Goal: Find specific page/section: Find specific page/section

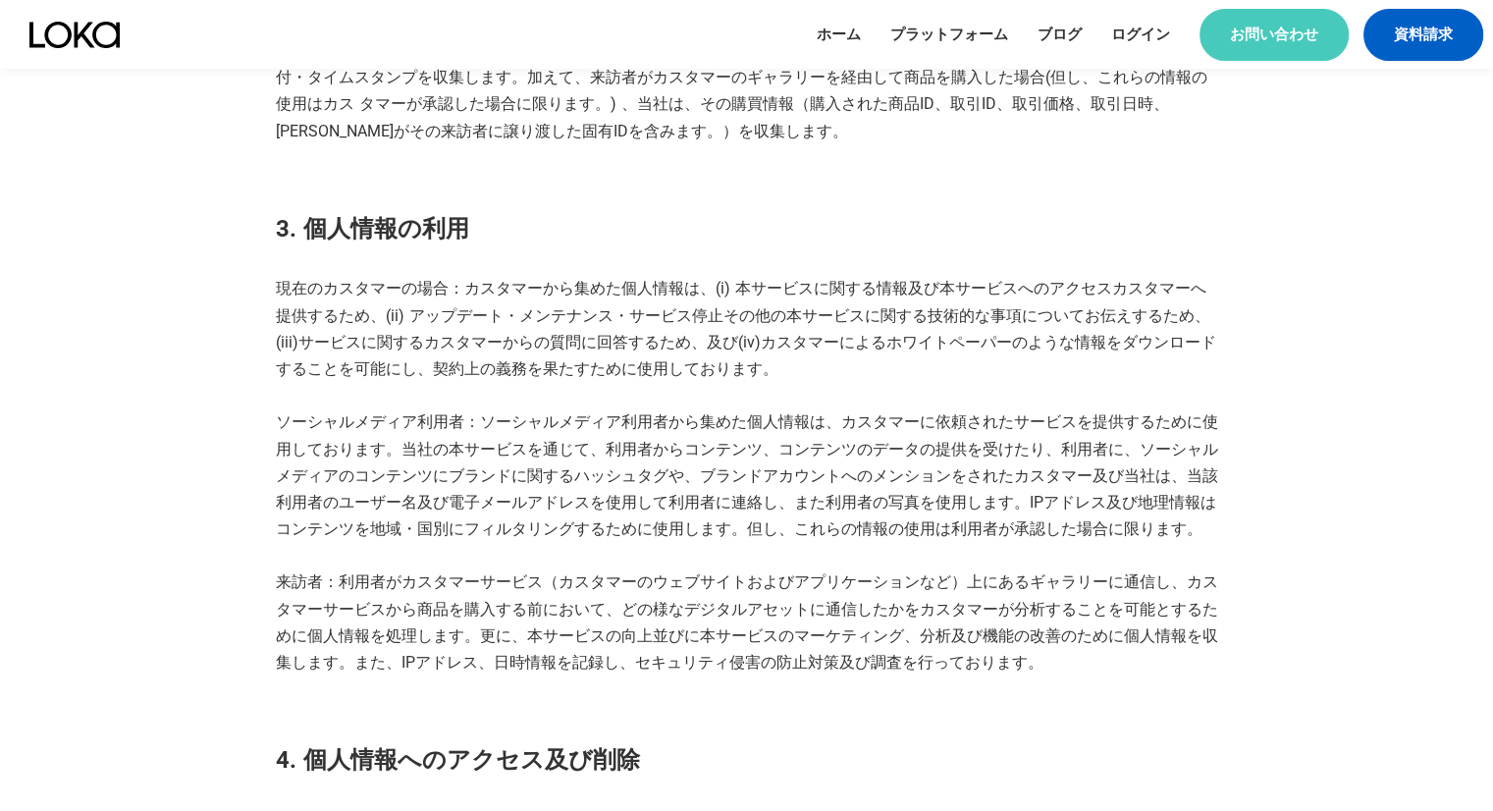
scroll to position [1167, 0]
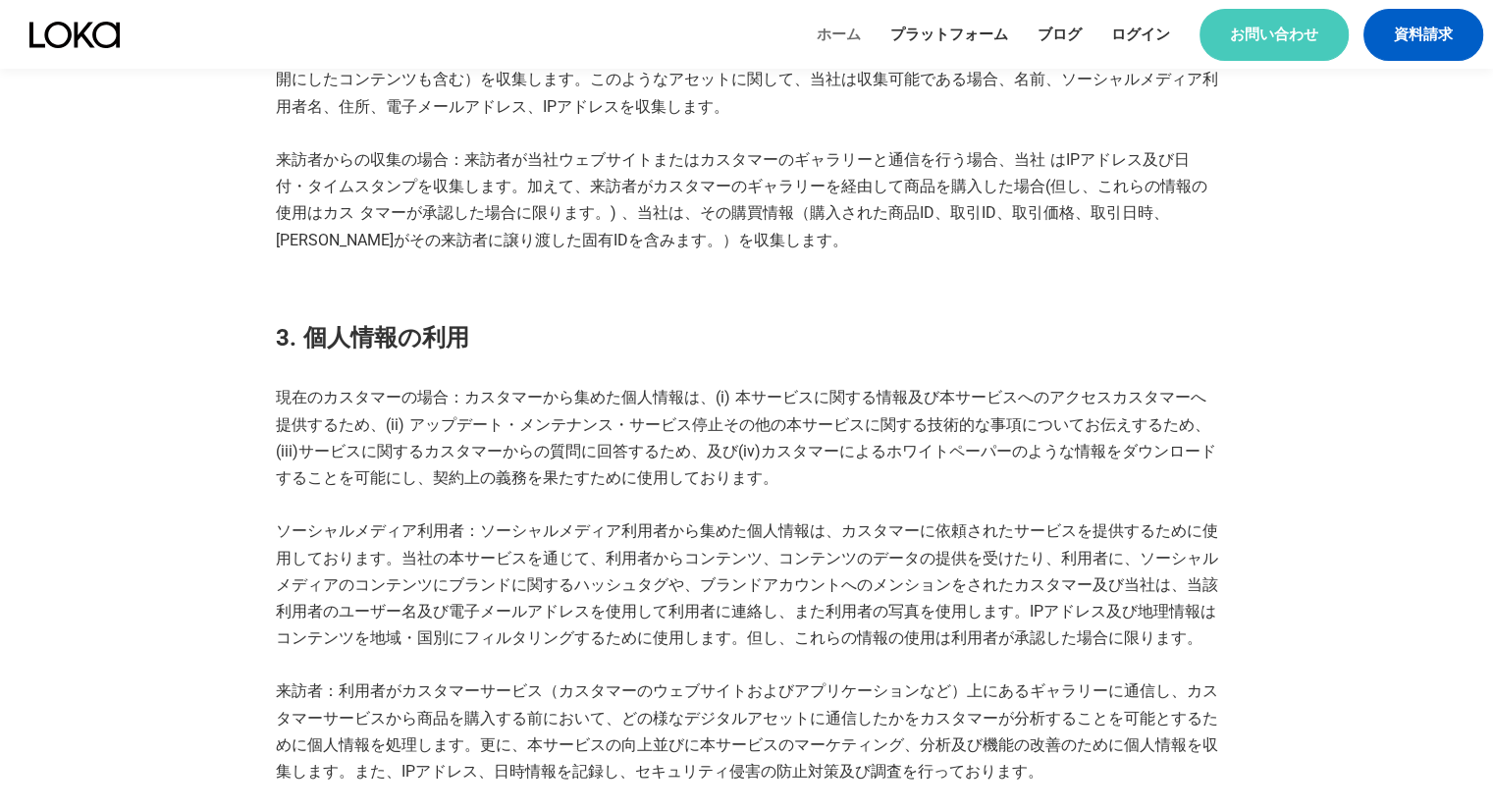
click at [838, 30] on link "ホーム" at bounding box center [839, 35] width 44 height 21
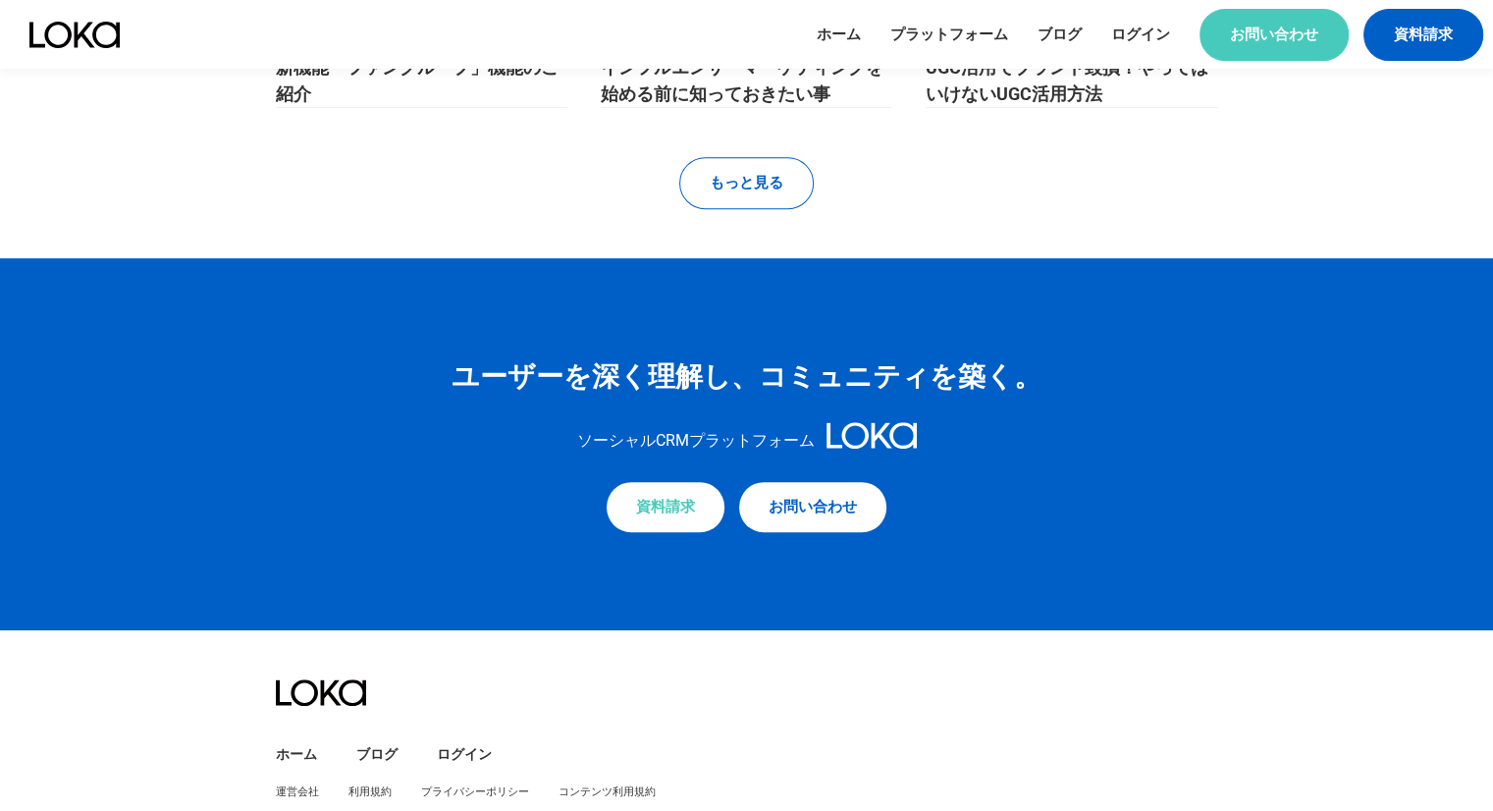
scroll to position [8477, 0]
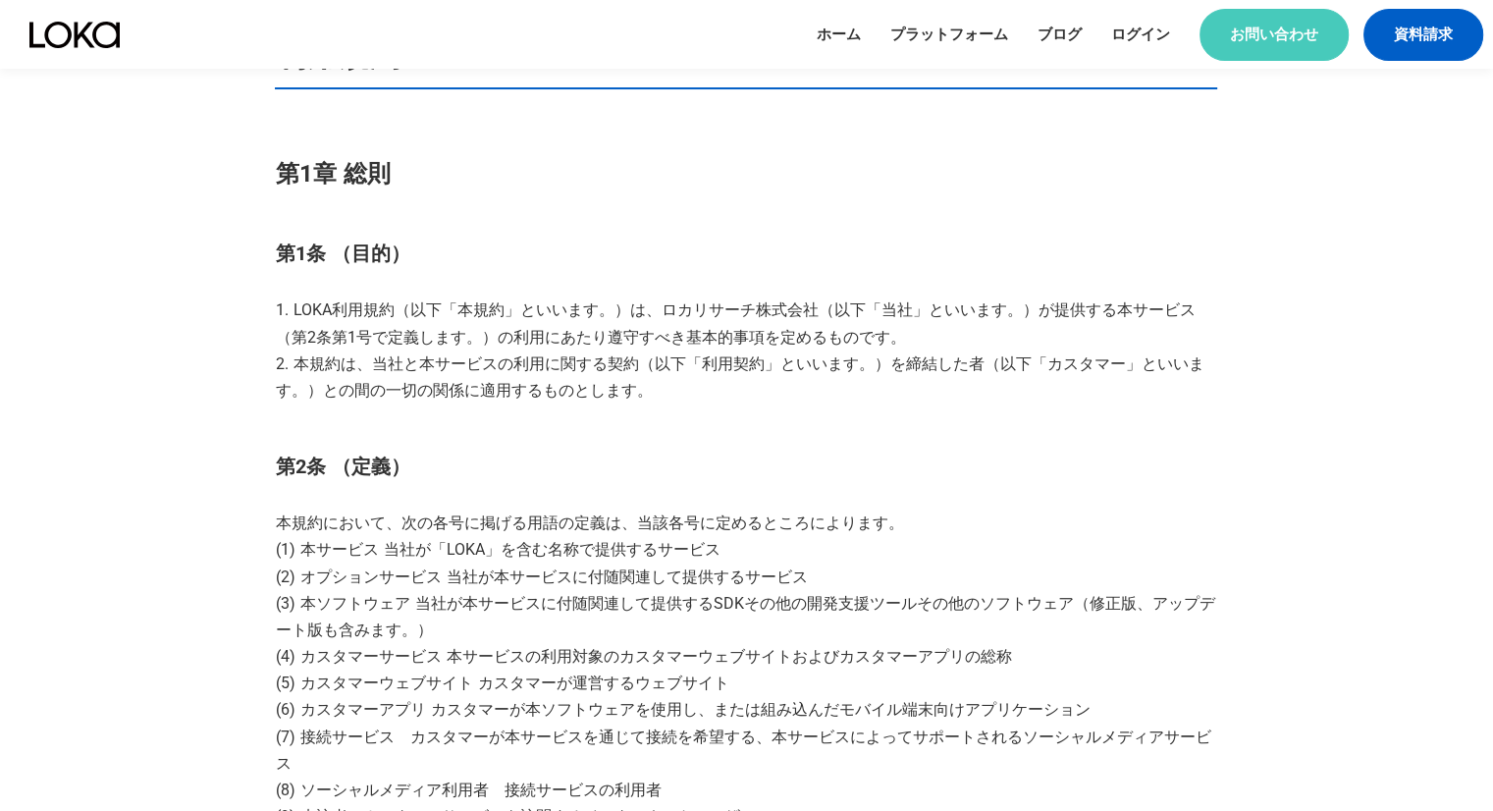
scroll to position [295, 0]
